Goal: Task Accomplishment & Management: Complete application form

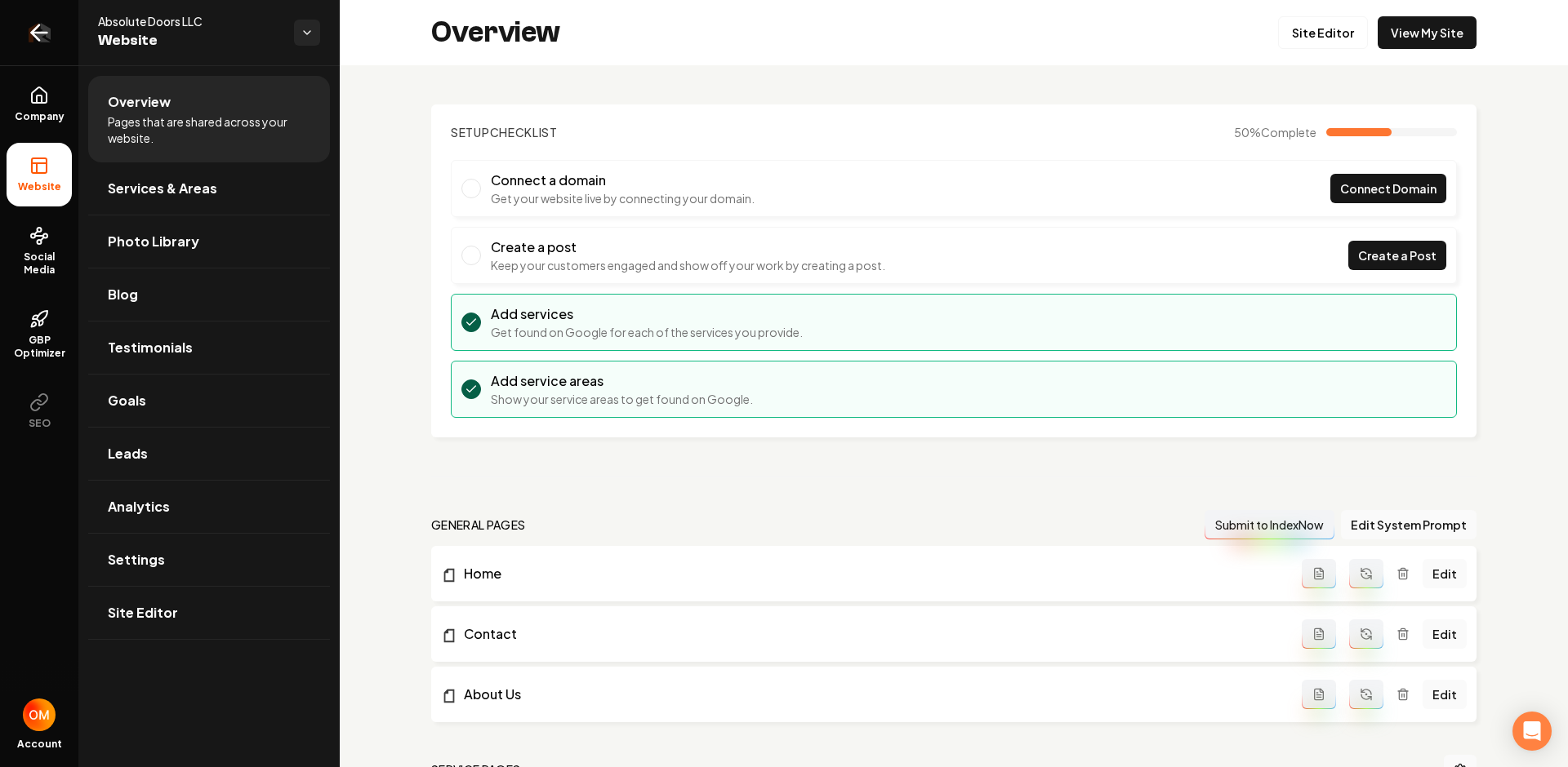
click at [19, 33] on link "Return to dashboard" at bounding box center [39, 33] width 79 height 65
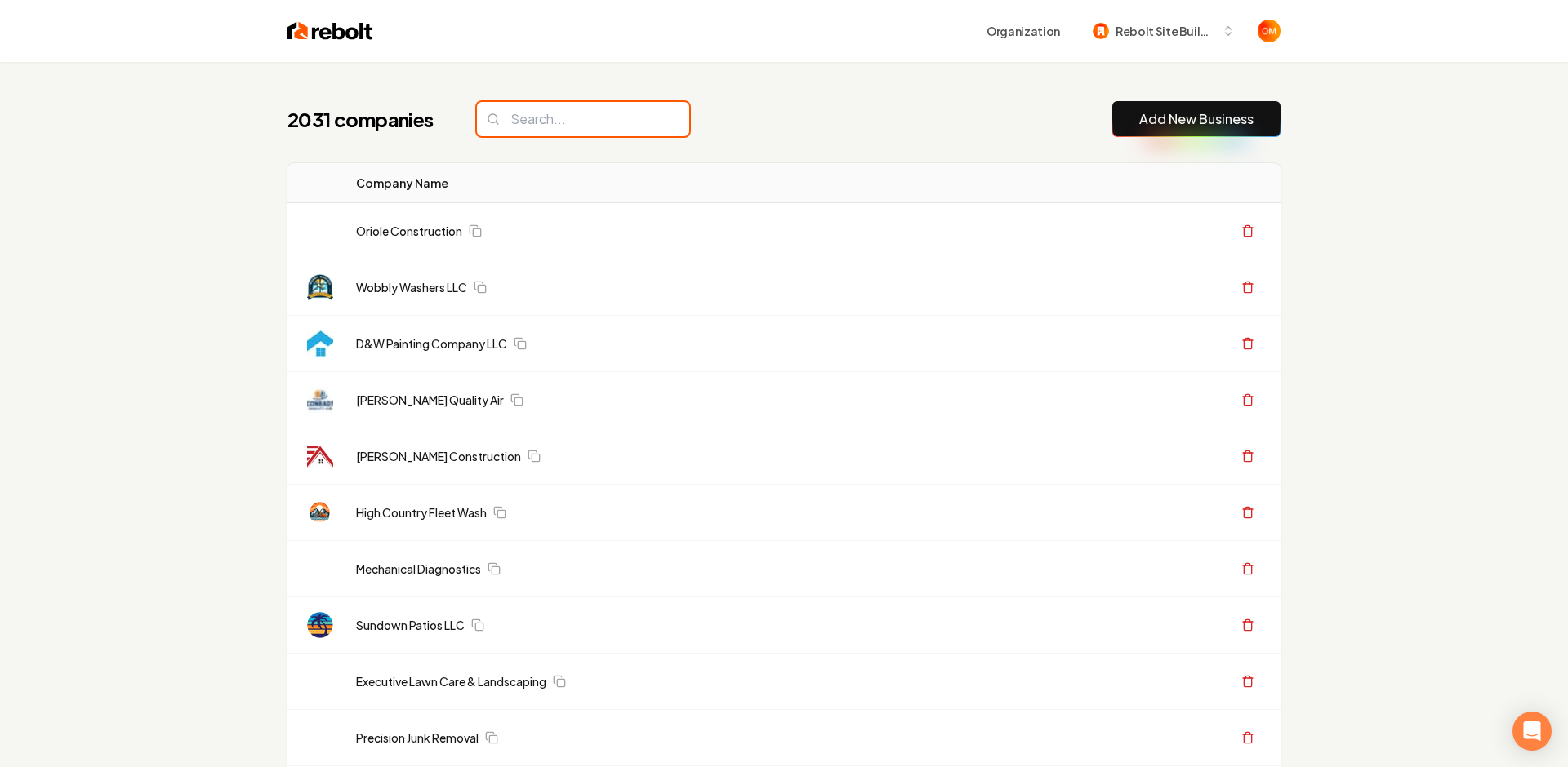
click at [565, 120] on input "search" at bounding box center [583, 119] width 213 height 34
type input "s"
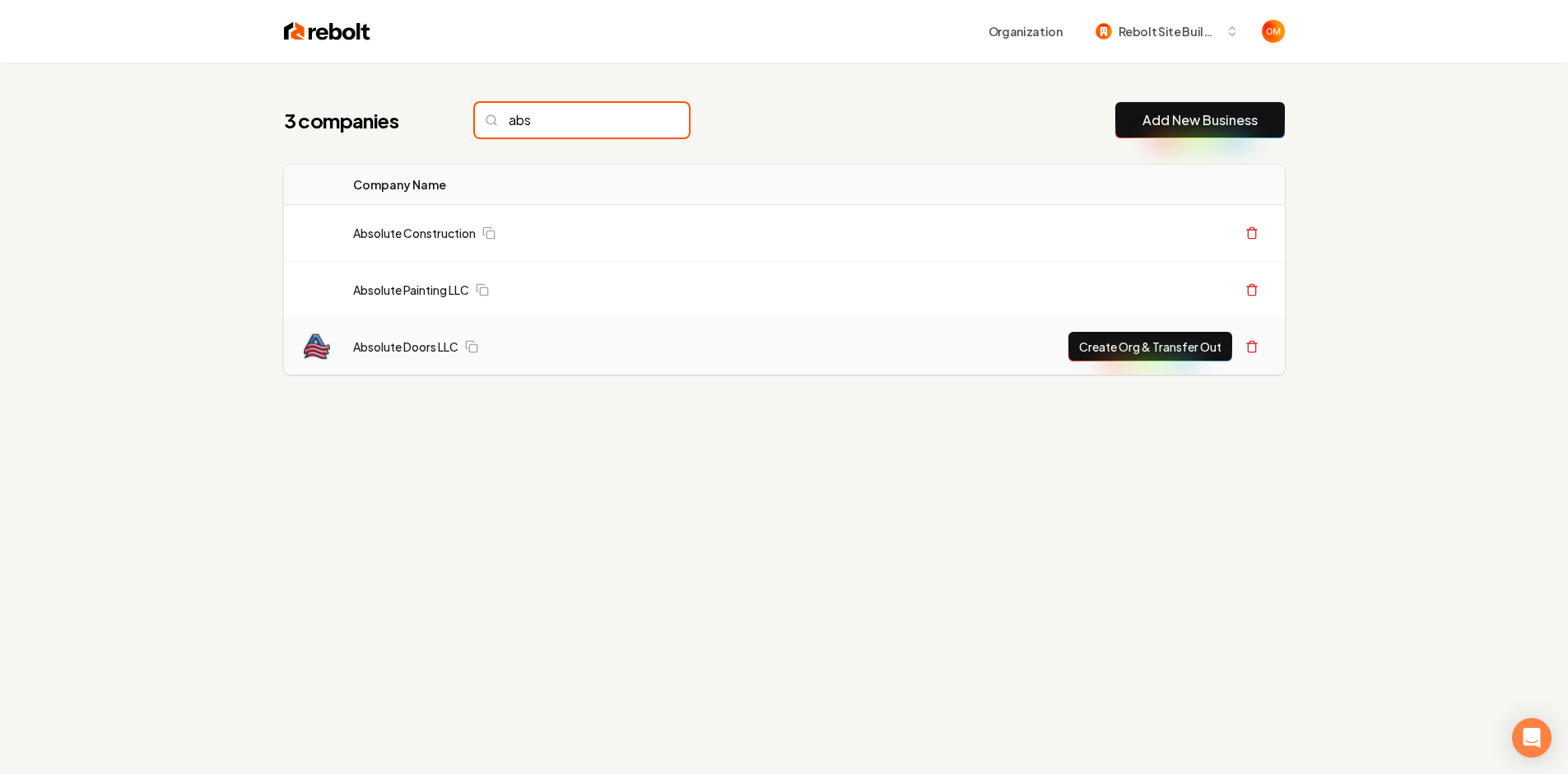
type input "abs"
click at [1144, 345] on button "Create Org & Transfer Out" at bounding box center [1150, 347] width 164 height 29
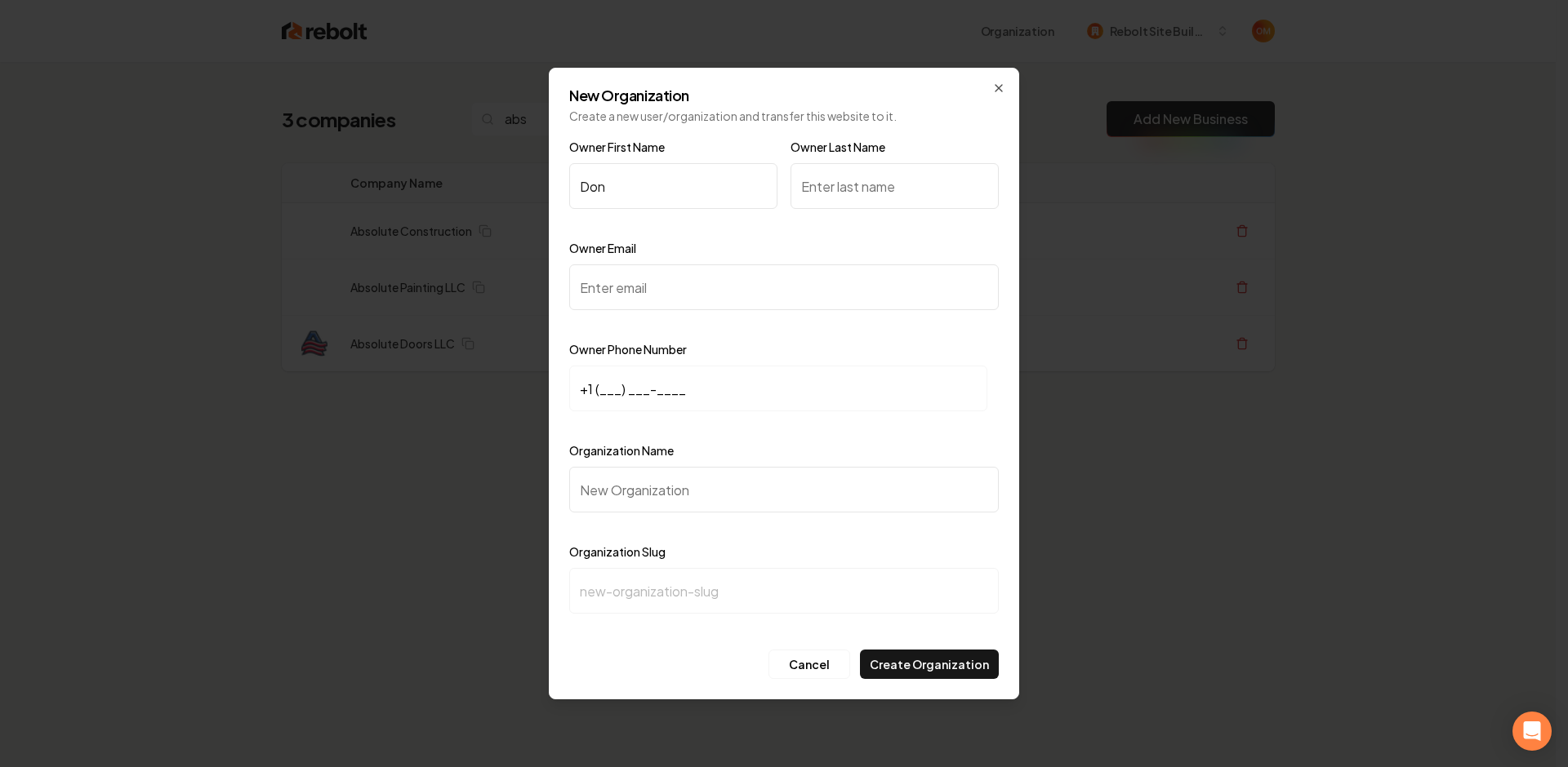
type input "Don"
click at [886, 194] on input "Owner Last Name" at bounding box center [895, 185] width 208 height 46
type input "Broncheau"
click at [764, 302] on input "Owner Email" at bounding box center [784, 287] width 430 height 46
paste input "absolute.doors123@gmail.com"
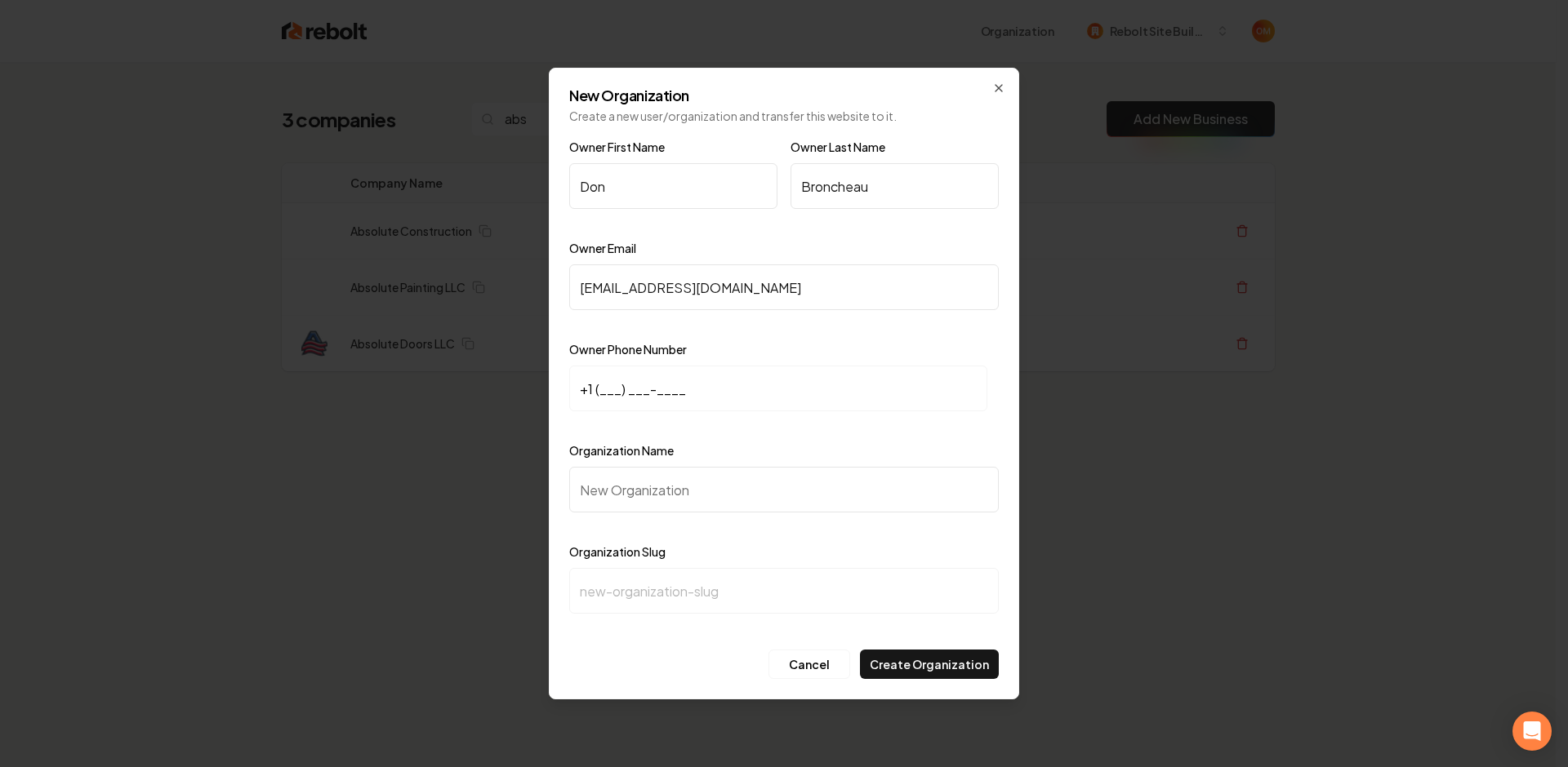
type input "absolute.doors123@gmail.com"
click at [595, 393] on input "+1 (___) ___-____" at bounding box center [778, 388] width 418 height 46
paste input "435) 890-9510"
type input "+1 (435) 890-9510"
drag, startPoint x: 655, startPoint y: 489, endPoint x: 661, endPoint y: 497, distance: 10.0
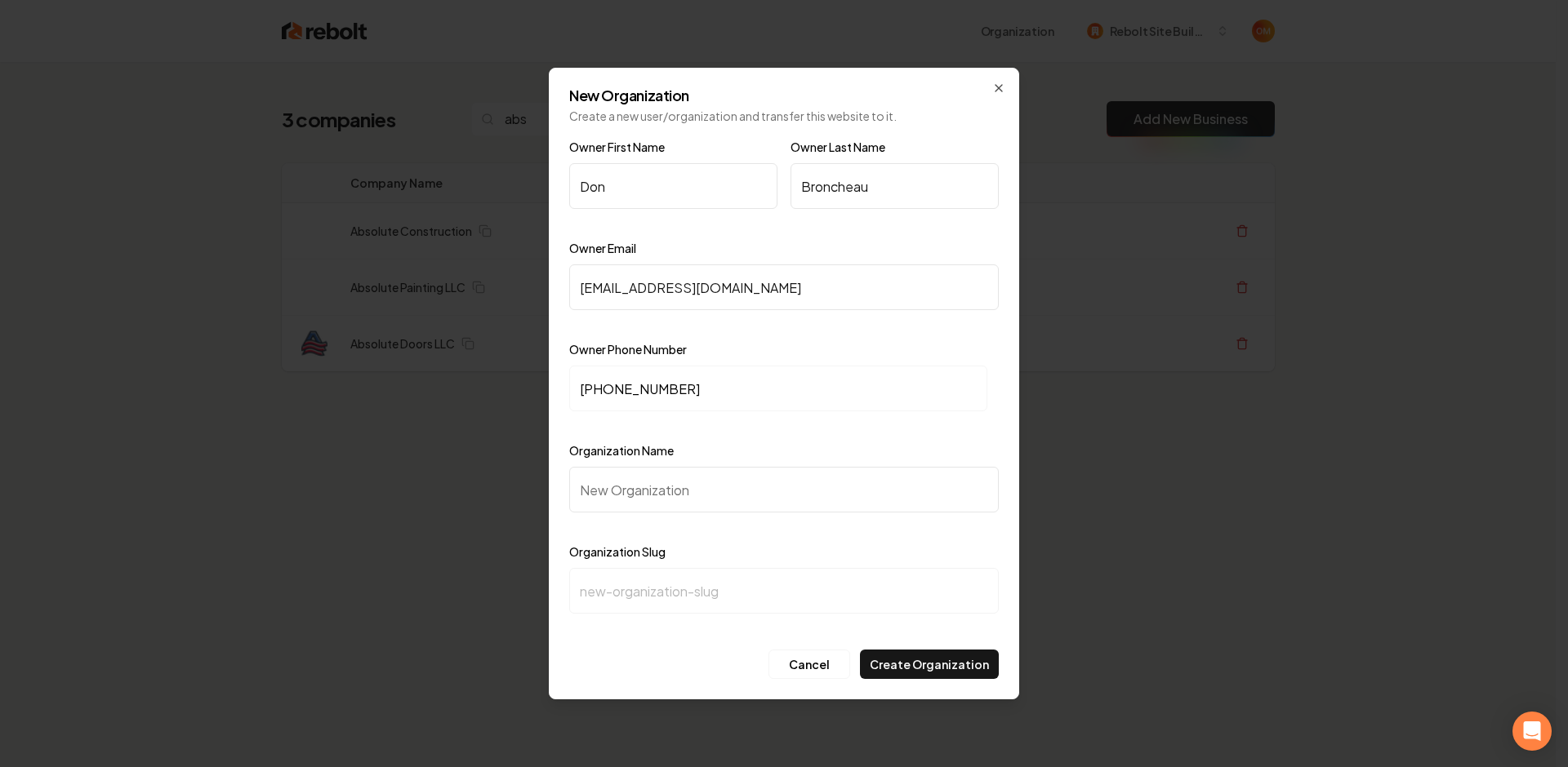
click at [657, 491] on input "Organization Name" at bounding box center [784, 489] width 430 height 46
type input "A"
type input "a"
type input "Ab"
type input "ab"
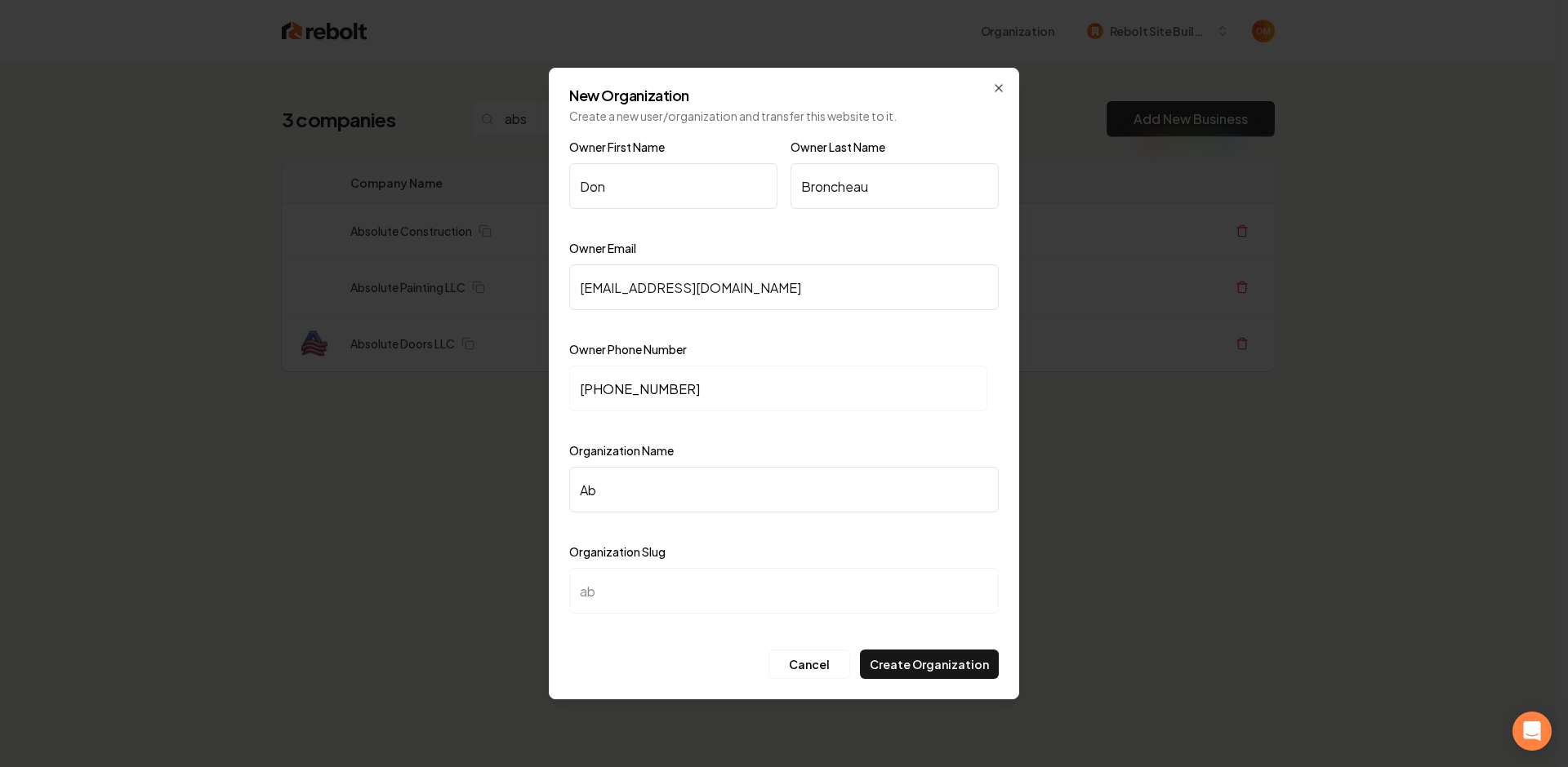
type input "Abs"
type input "abs"
type input "Abso"
type input "abso"
type input "Absol"
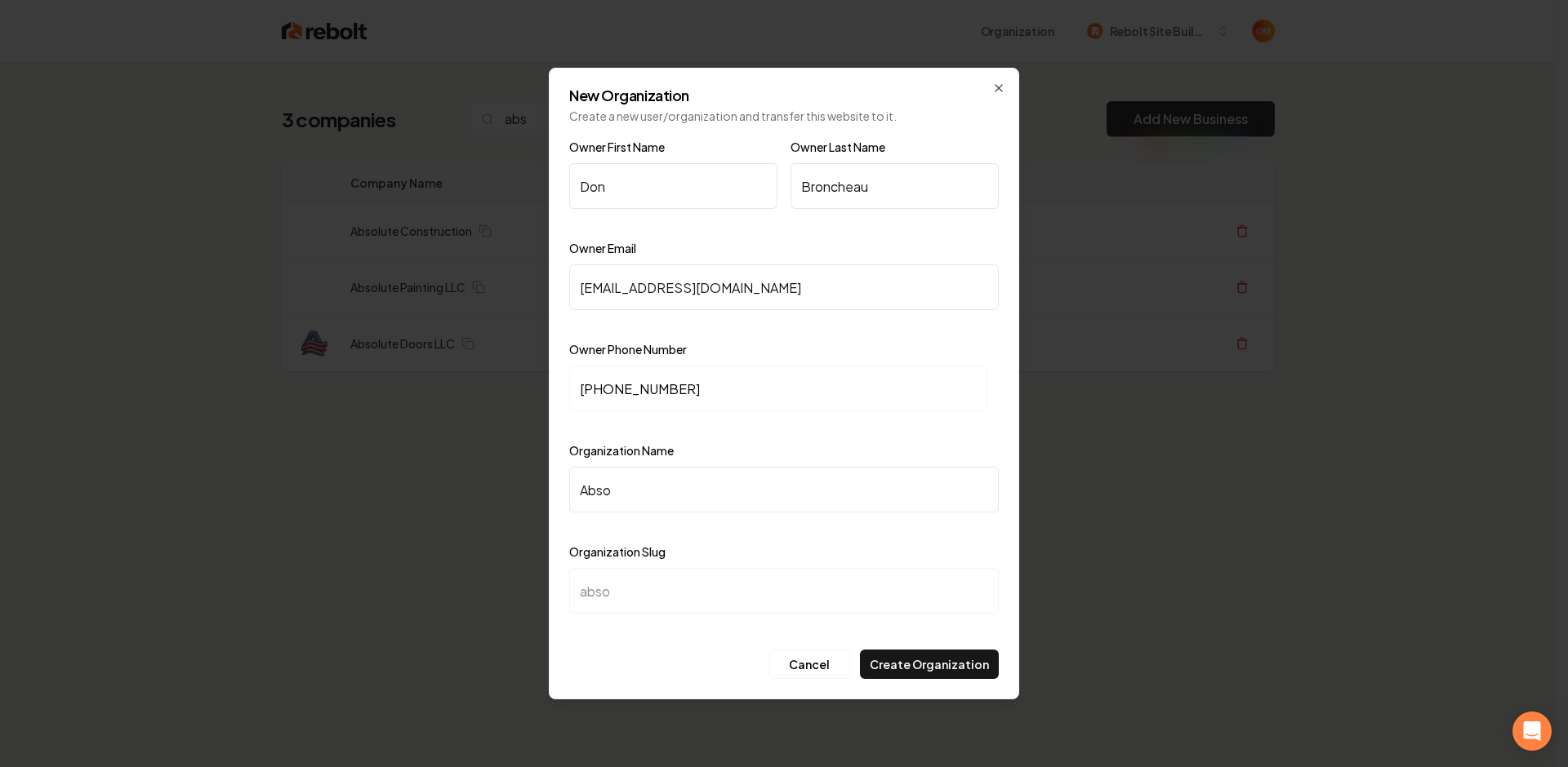
type input "absol"
type input "Absolu"
type input "absolu"
type input "Absolut"
type input "absolut"
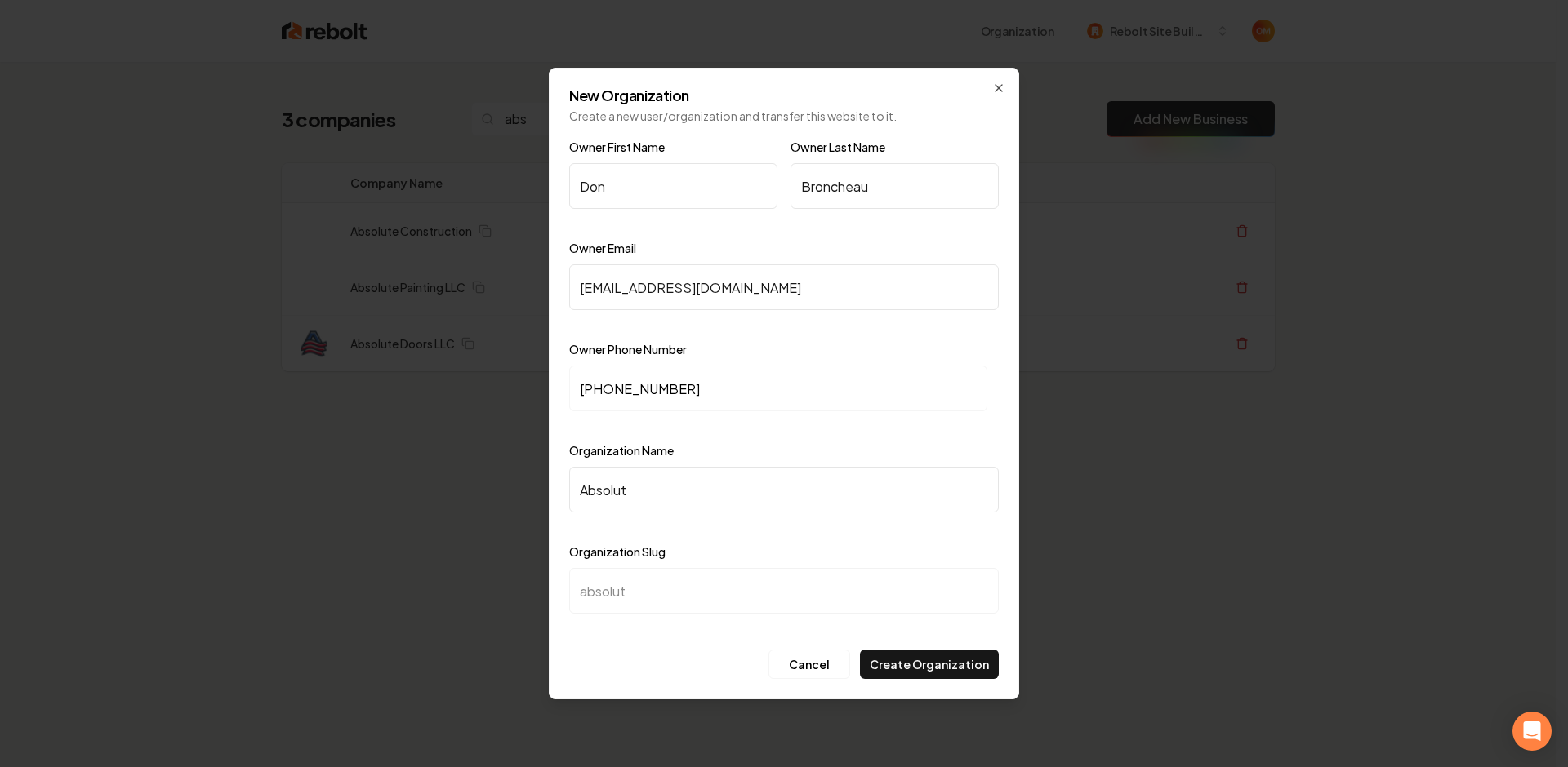
type input "Absolute"
type input "absolute"
type input "Absolute DF"
type input "absolute-df"
type input "Absolute DFo"
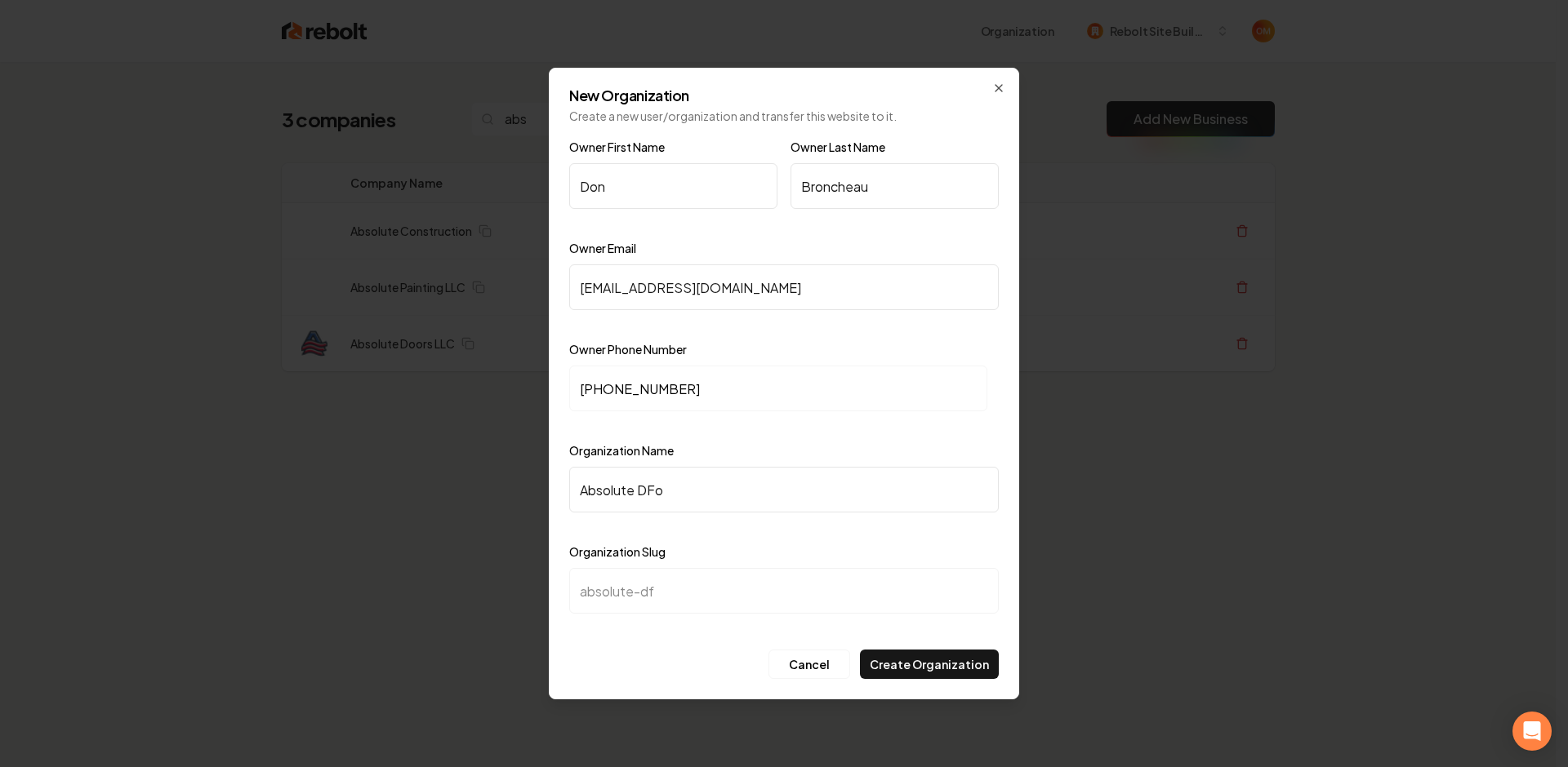
type input "absolute-dfo"
type input "Absolute DFoo"
type input "absolute-dfoo"
type input "Absolute DFo"
type input "absolute-dfo"
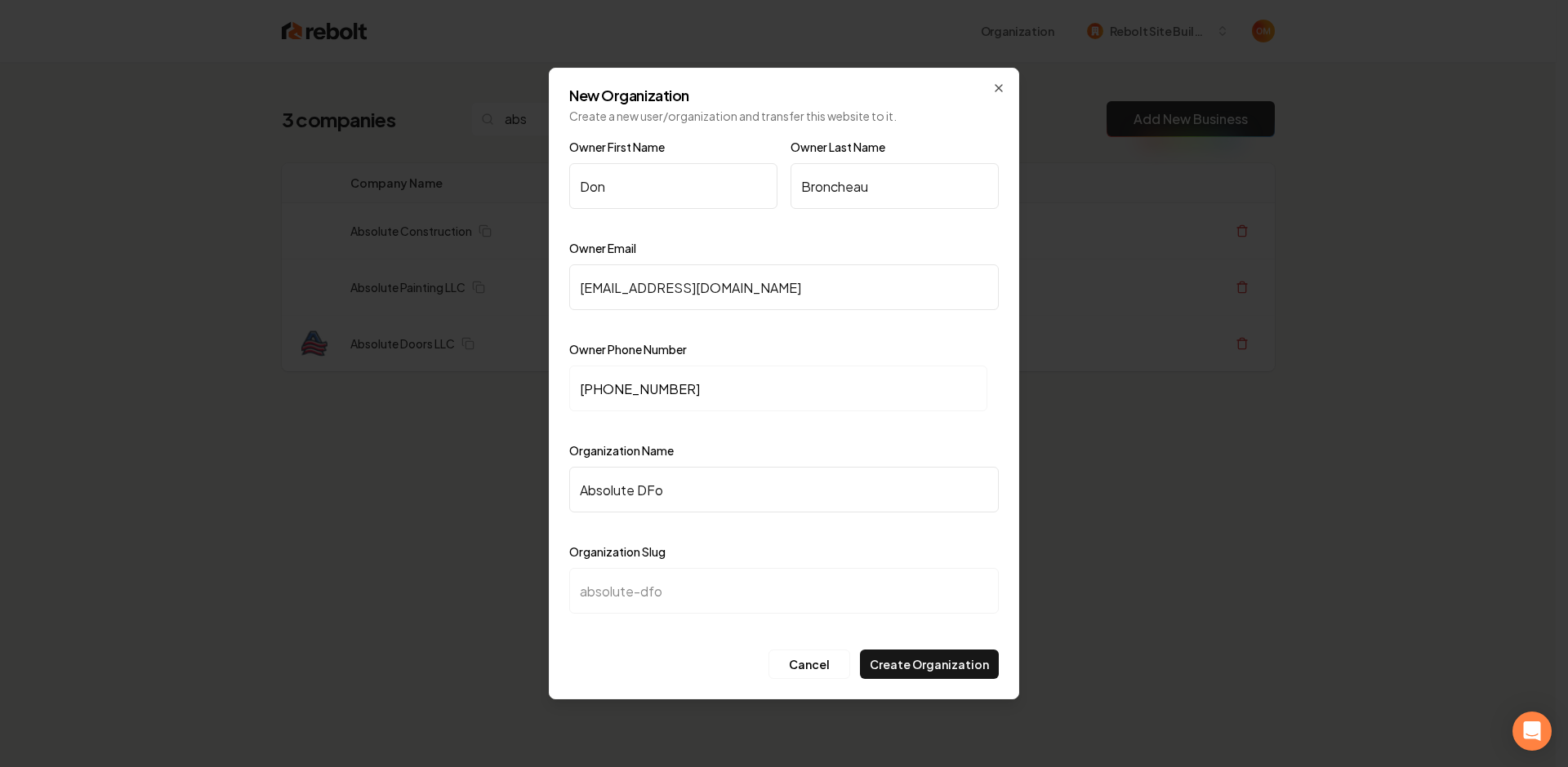
type input "Absolute DF"
type input "absolute-df"
type input "Absolute D"
type input "absolute-d"
type input "Absolute Do"
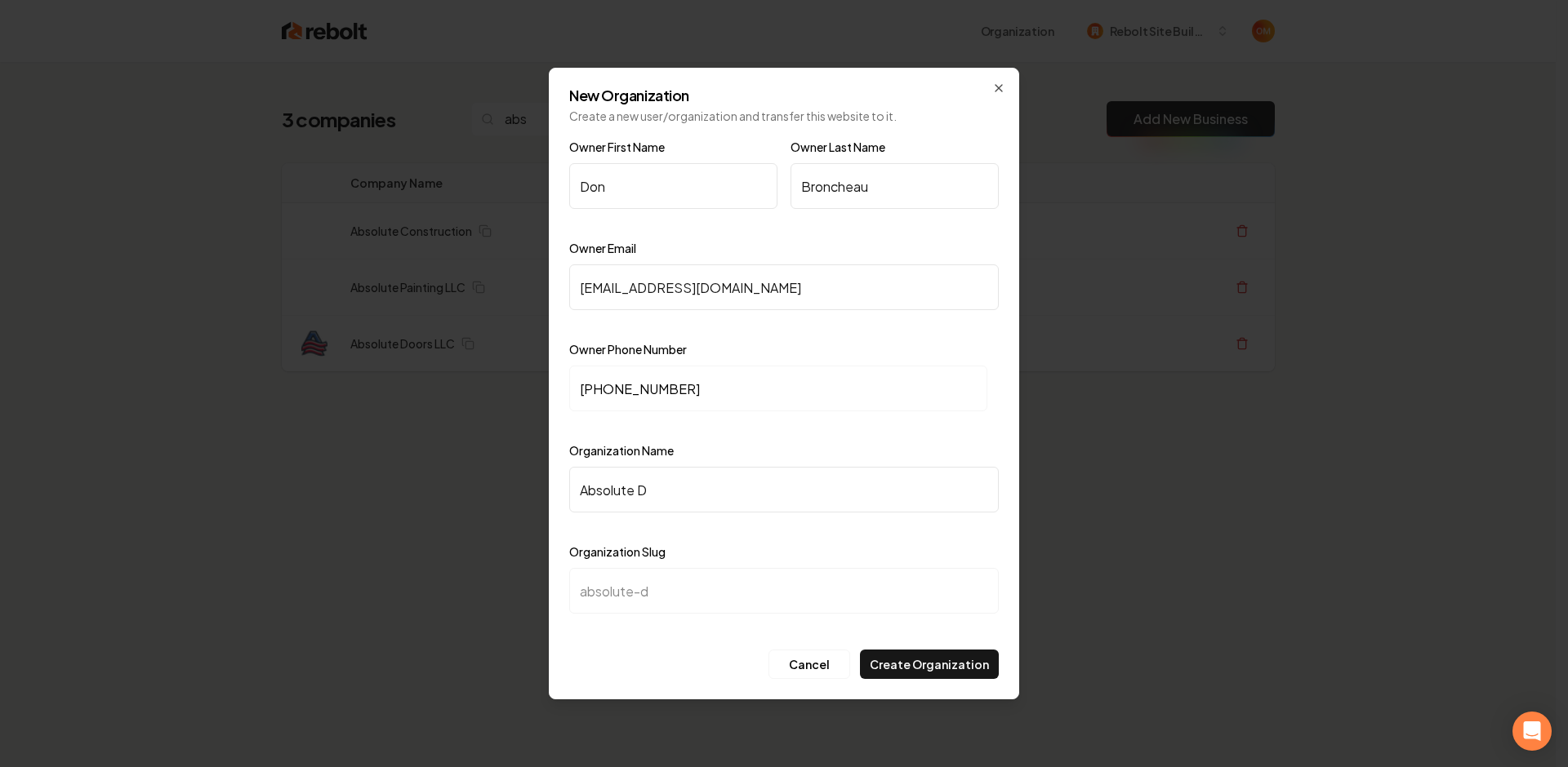
type input "absolute-do"
type input "Absolute Doo"
type input "absolute-doo"
type input "Absolute Door"
type input "absolute-door"
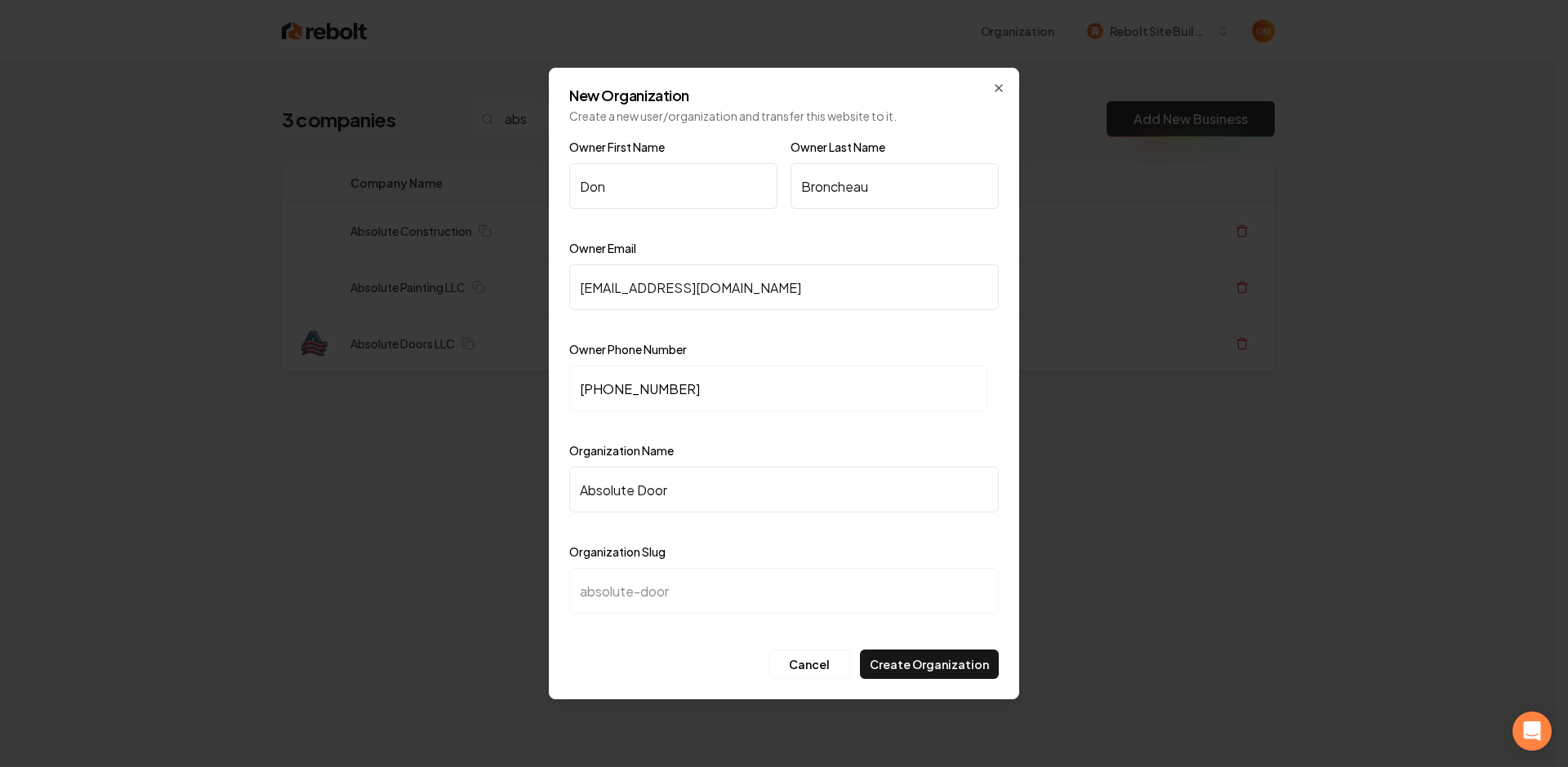
type input "Absolute Doors"
type input "absolute-doors"
type input "Absolute Doors L"
type input "absolute-doors-l"
type input "Absolute Doors LL"
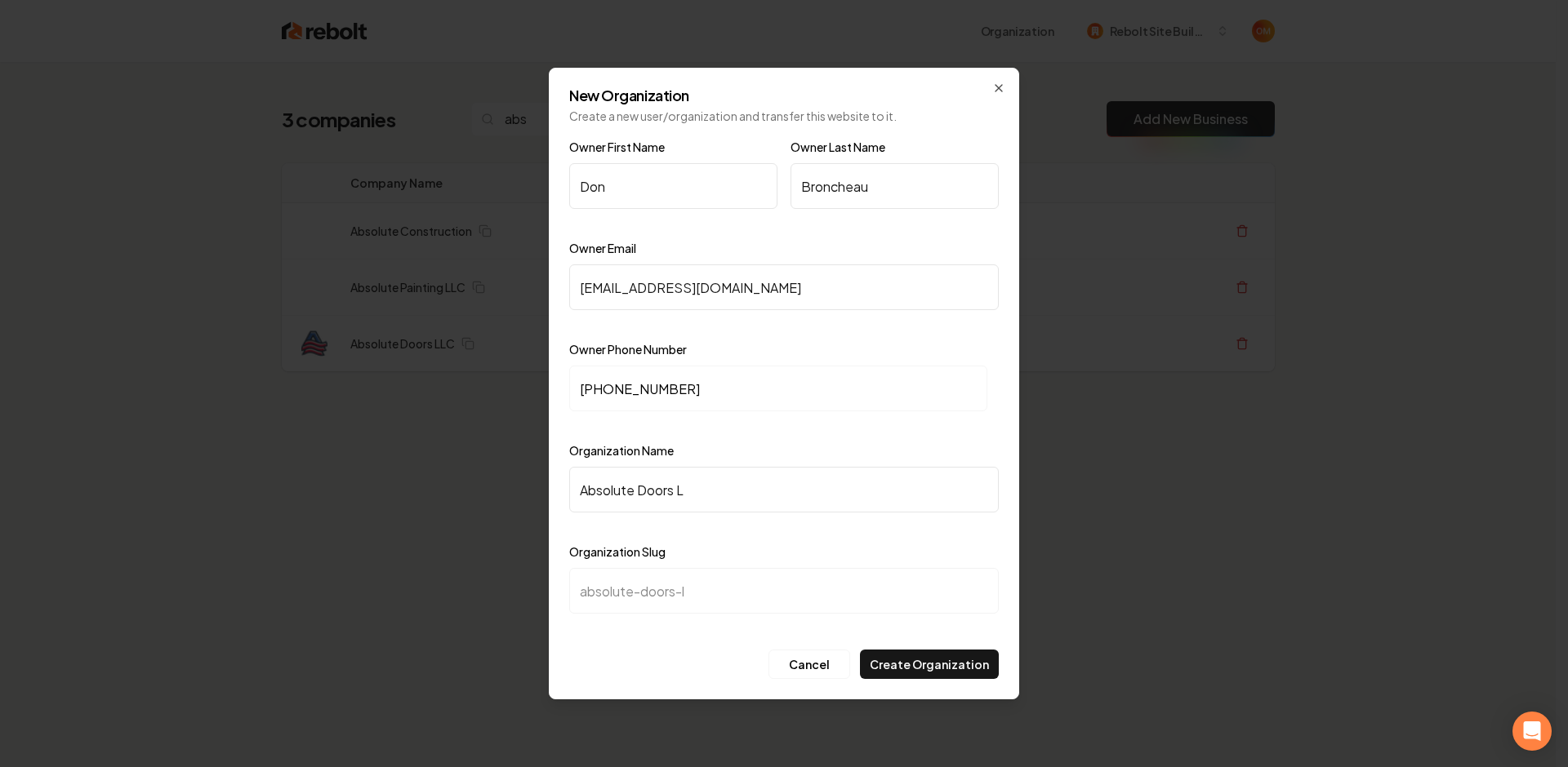
type input "absolute-doors-ll"
type input "Absolute Doors LLC"
type input "absolute-doors-llc"
type input "Absolute Doors LLC"
click at [922, 665] on button "Create Organization" at bounding box center [928, 664] width 138 height 29
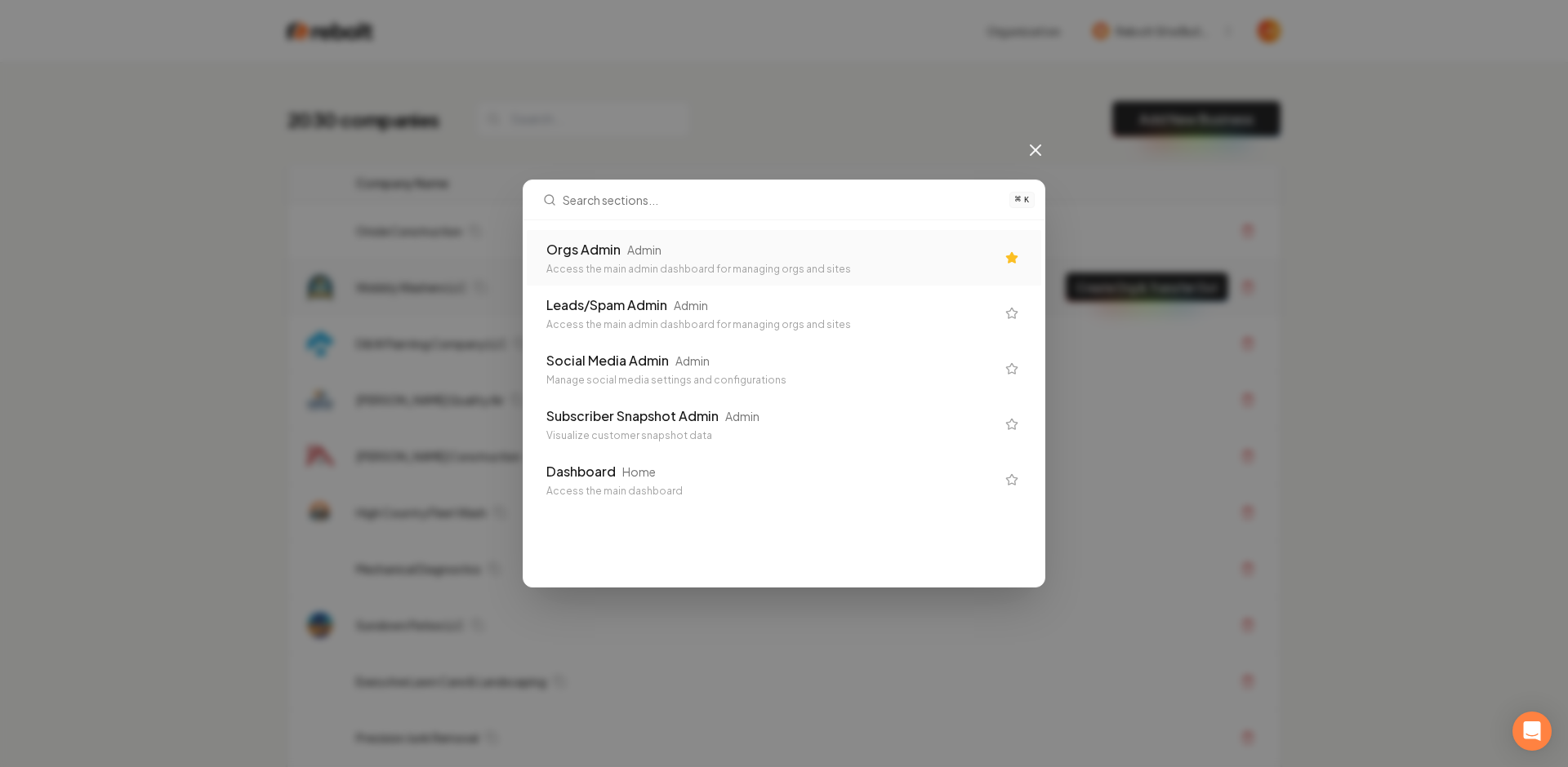
click at [817, 273] on div "Access the main admin dashboard for managing orgs and sites" at bounding box center [771, 270] width 449 height 13
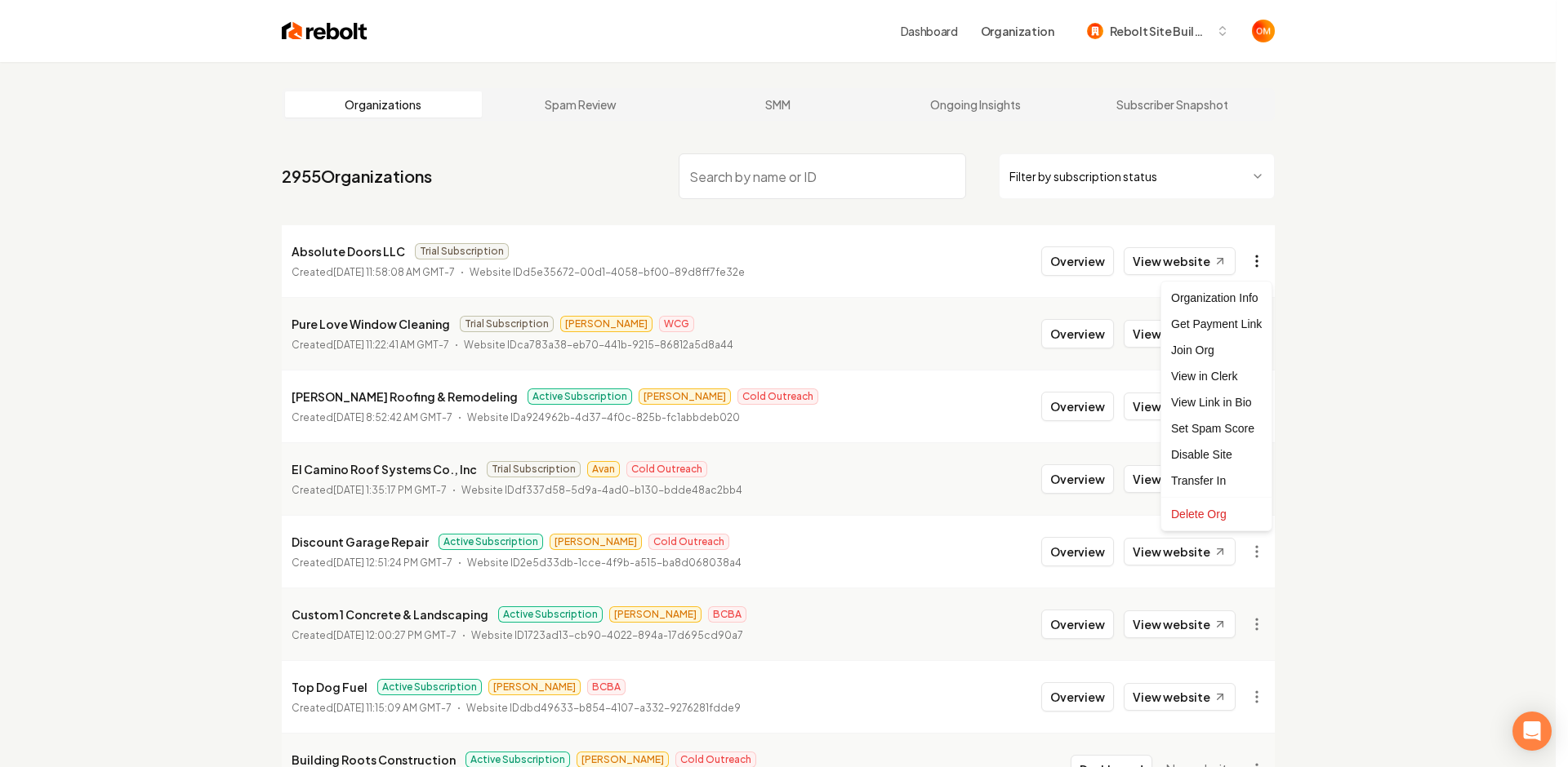
click at [1259, 266] on html "Dashboard Organization Rebolt Site Builder Organizations Spam Review SMM Ongoin…" at bounding box center [784, 384] width 1568 height 767
click at [1190, 266] on html "Dashboard Organization Rebolt Site Builder Organizations Spam Review SMM Ongoin…" at bounding box center [784, 384] width 1568 height 767
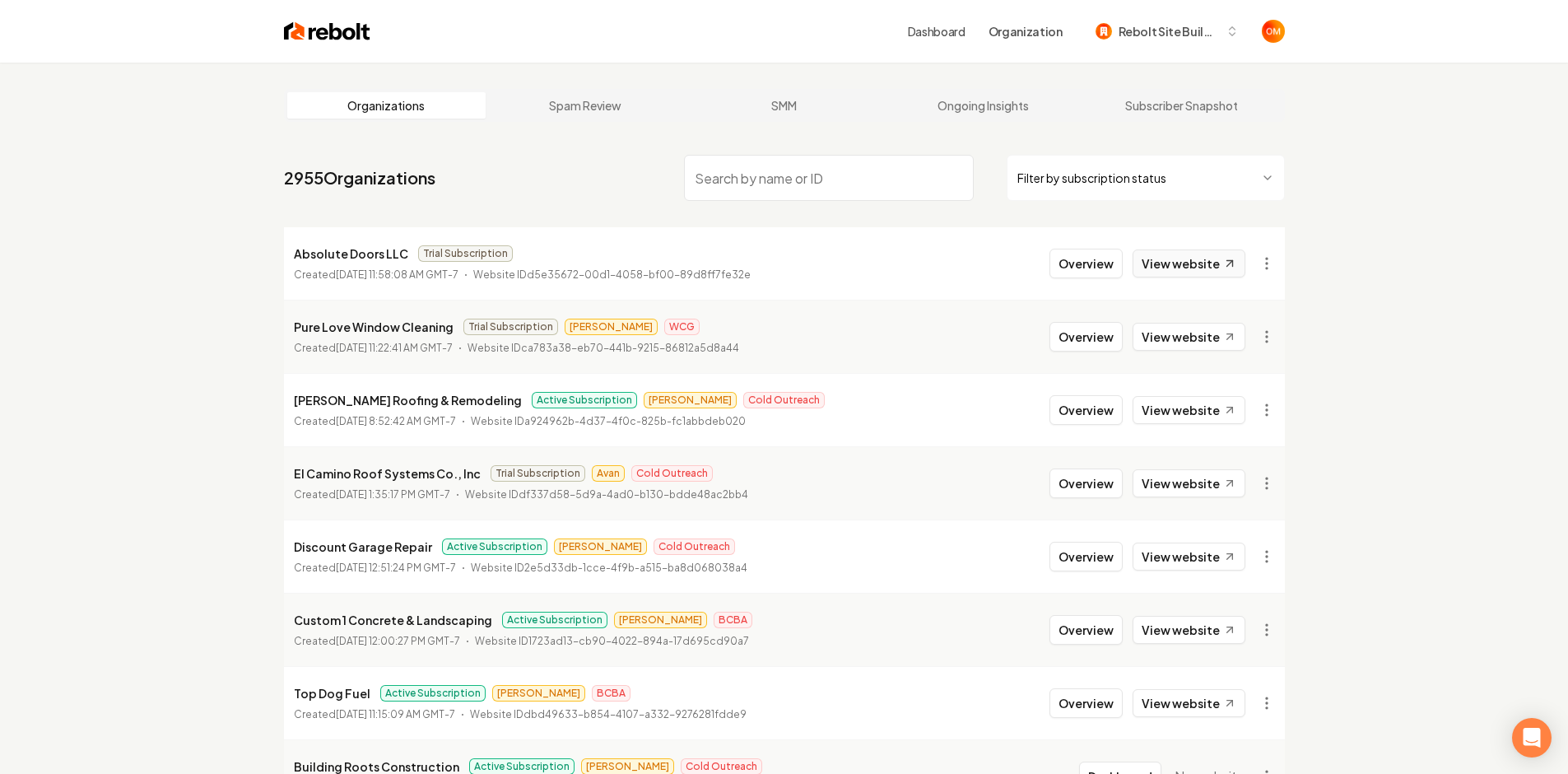
click at [1201, 268] on link "View website" at bounding box center [1189, 263] width 113 height 28
click at [1262, 266] on html "Dashboard Organization Rebolt Site Builder Organizations Spam Review SMM Ongoin…" at bounding box center [784, 387] width 1568 height 774
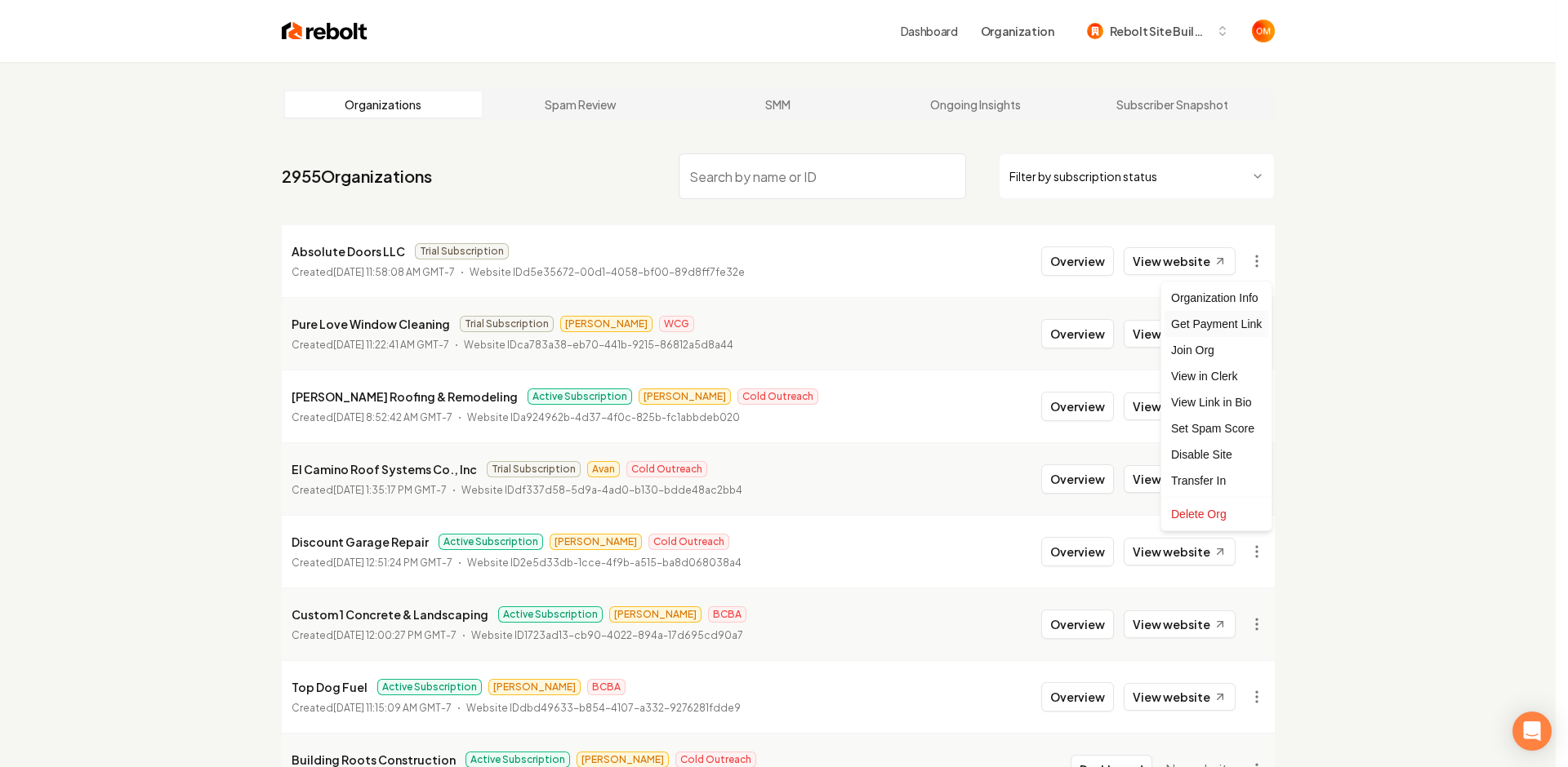
click at [1225, 332] on div "Get Payment Link" at bounding box center [1216, 324] width 104 height 26
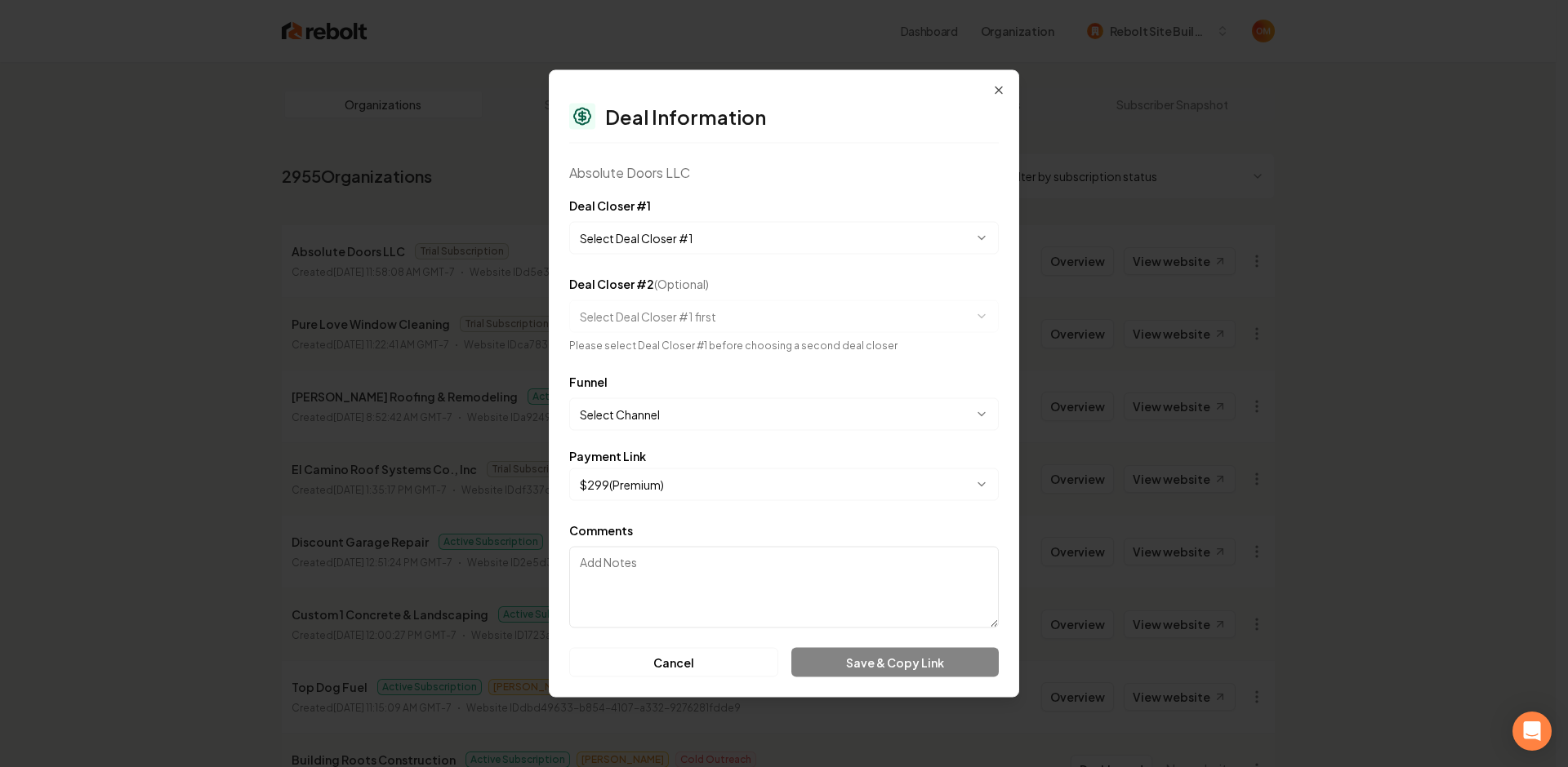
click at [716, 245] on body "Dashboard Organization Rebolt Site Builder Organizations Spam Review SMM Ongoin…" at bounding box center [777, 384] width 1555 height 767
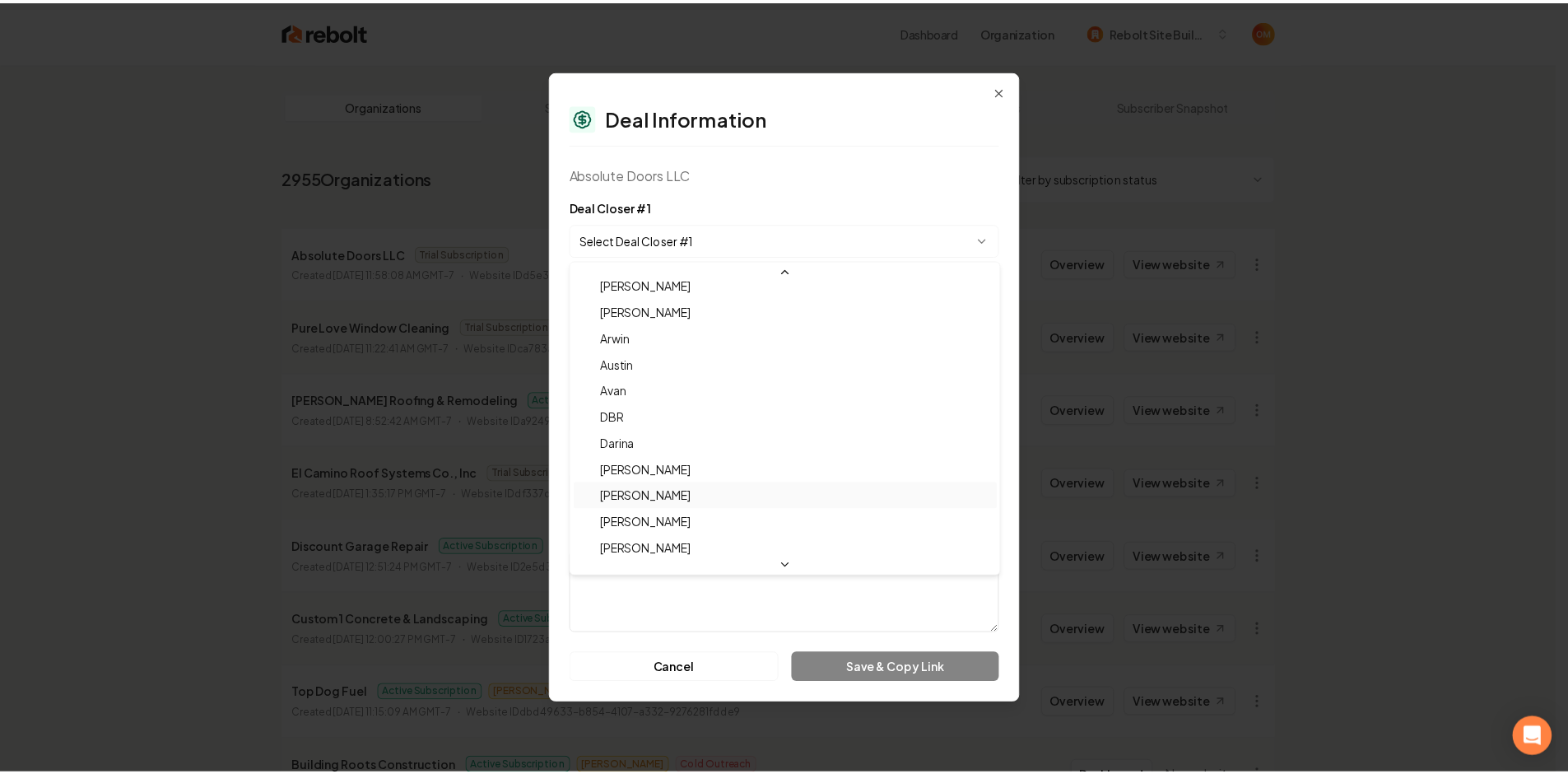
scroll to position [55, 0]
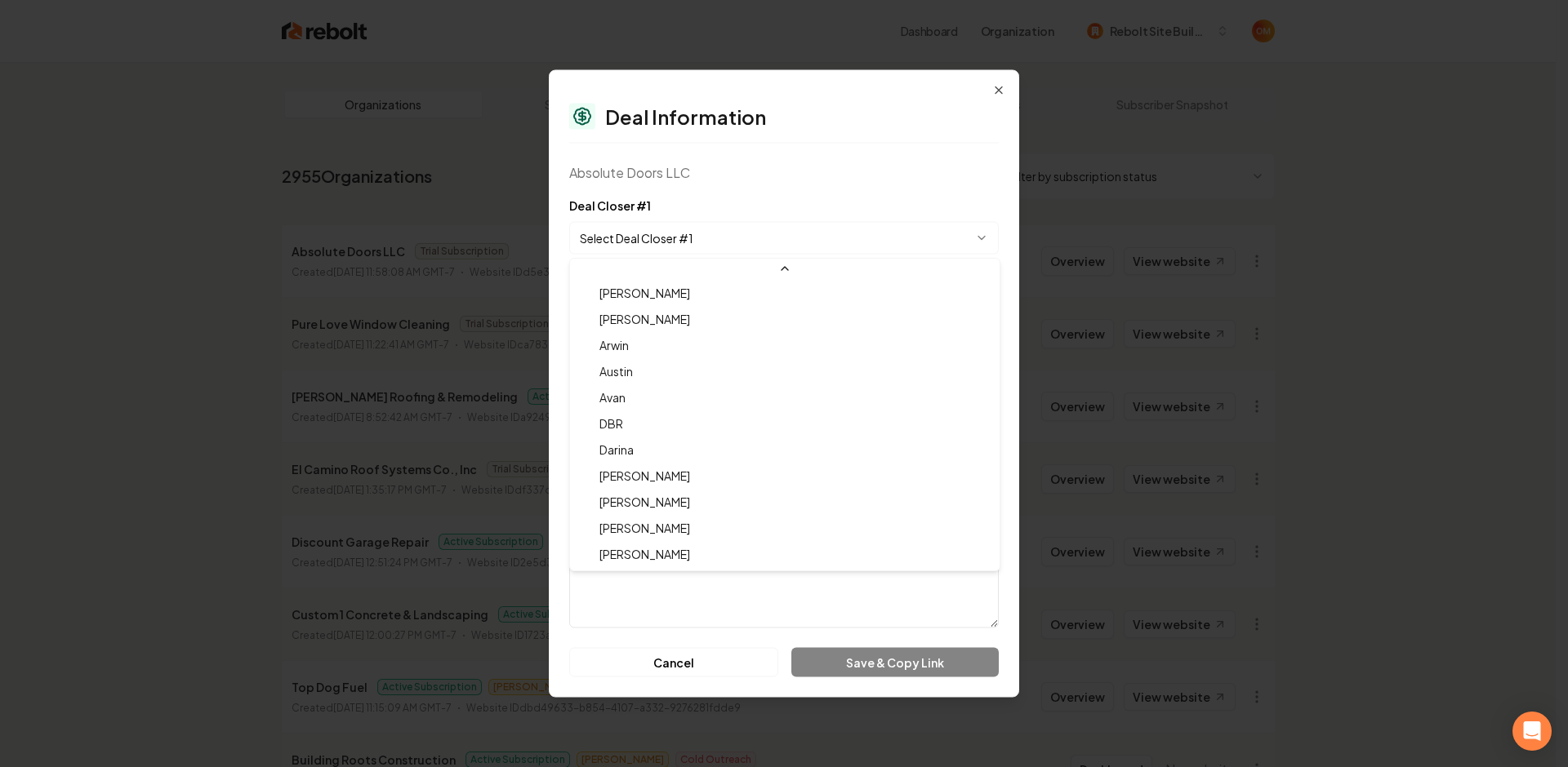
select select "**********"
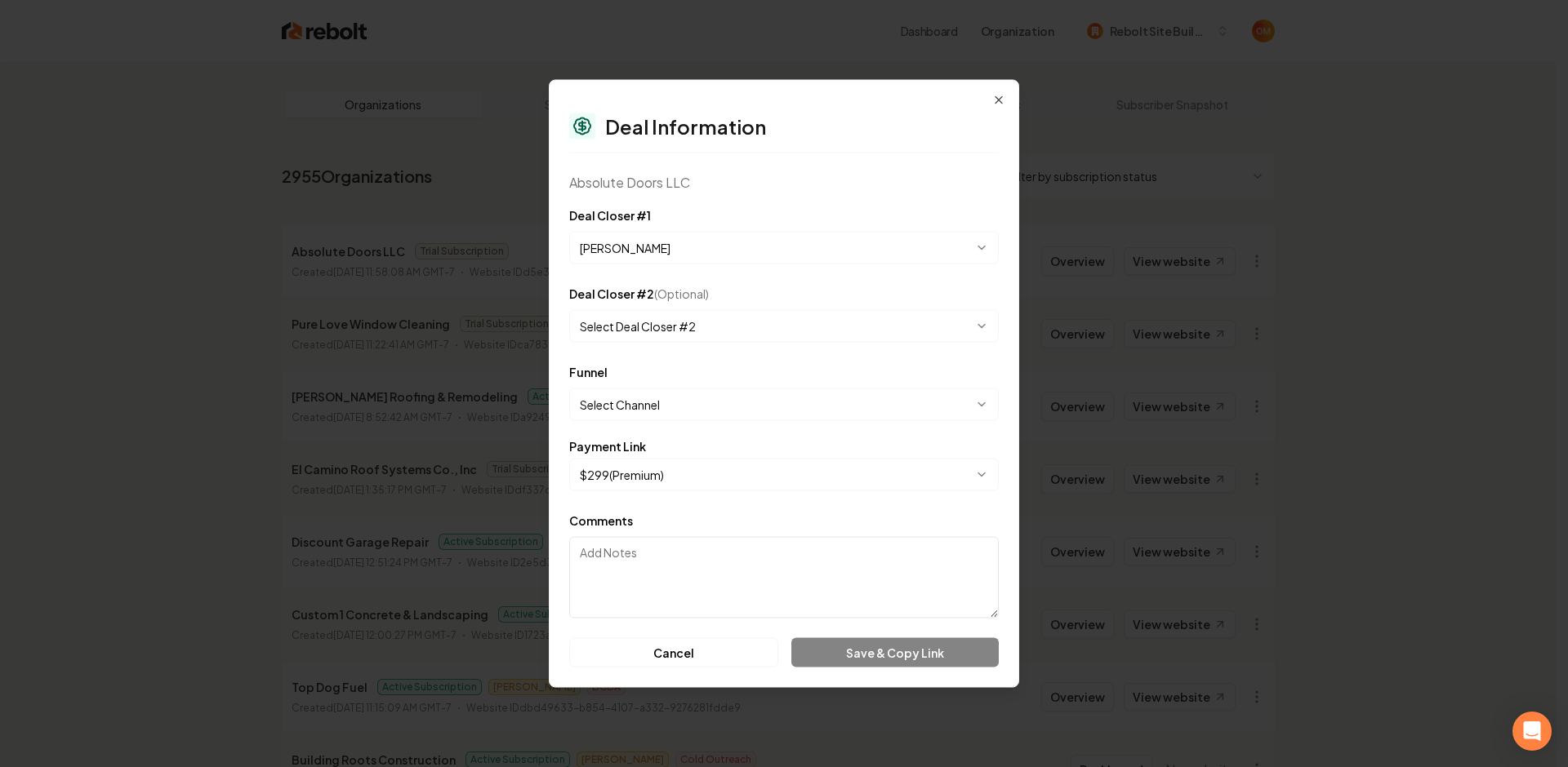
click at [713, 403] on body "Dashboard Organization Rebolt Site Builder Organizations Spam Review SMM Ongoin…" at bounding box center [777, 384] width 1555 height 767
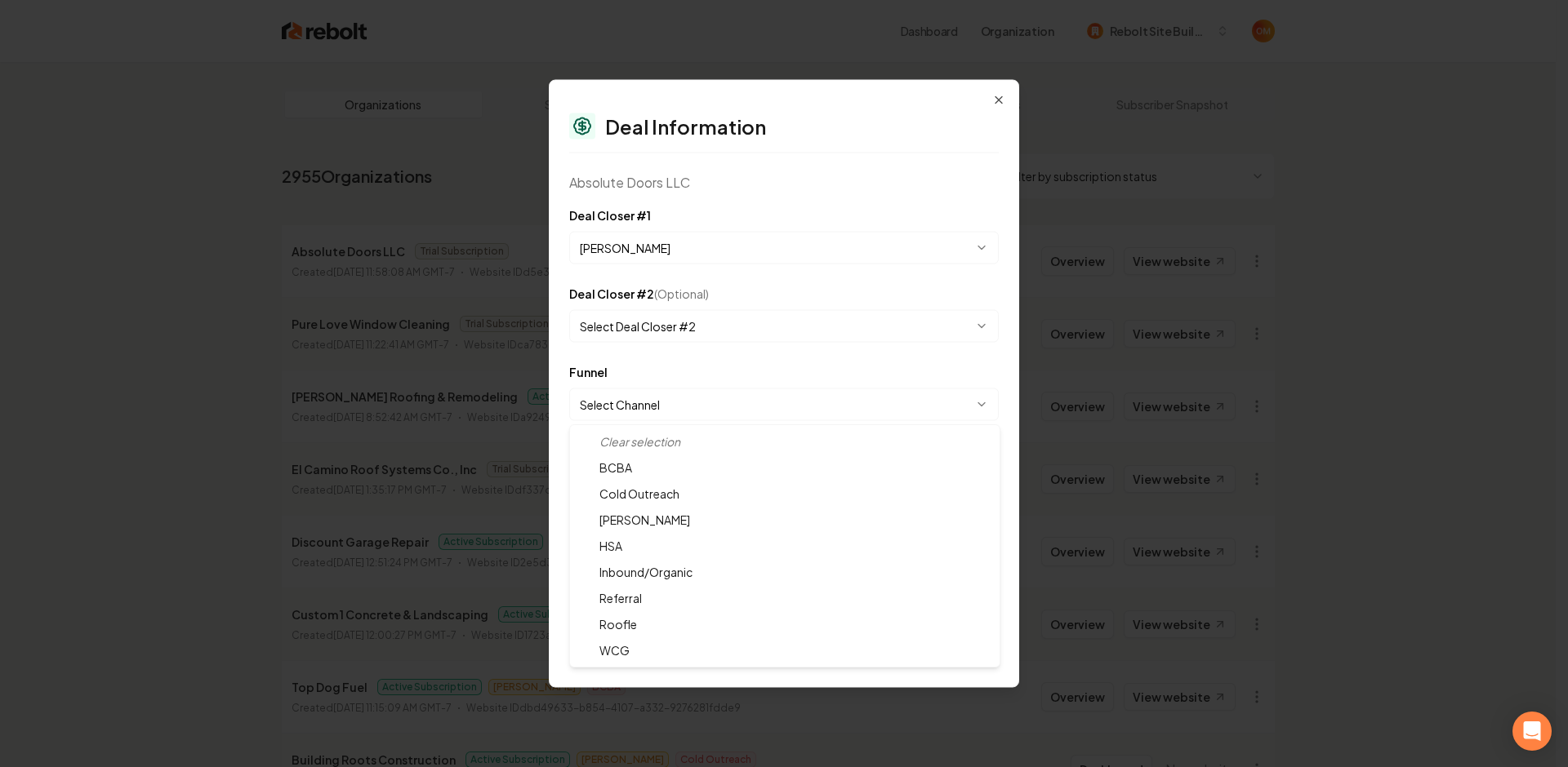
select select "**********"
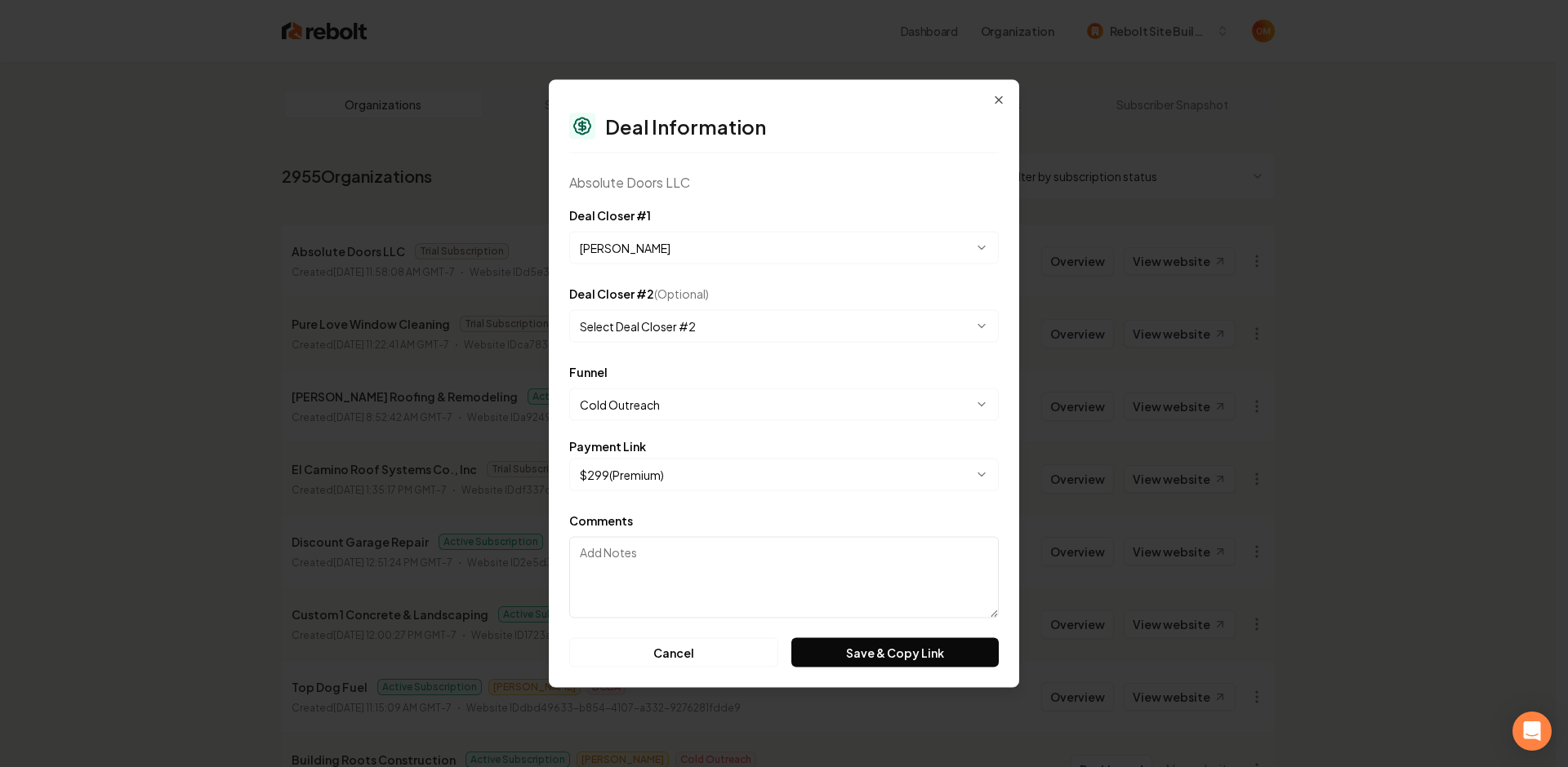
click at [849, 173] on div "Absolute Doors LLC" at bounding box center [784, 183] width 430 height 20
click at [891, 655] on button "Save & Copy Link" at bounding box center [894, 653] width 207 height 29
